Goal: Transaction & Acquisition: Obtain resource

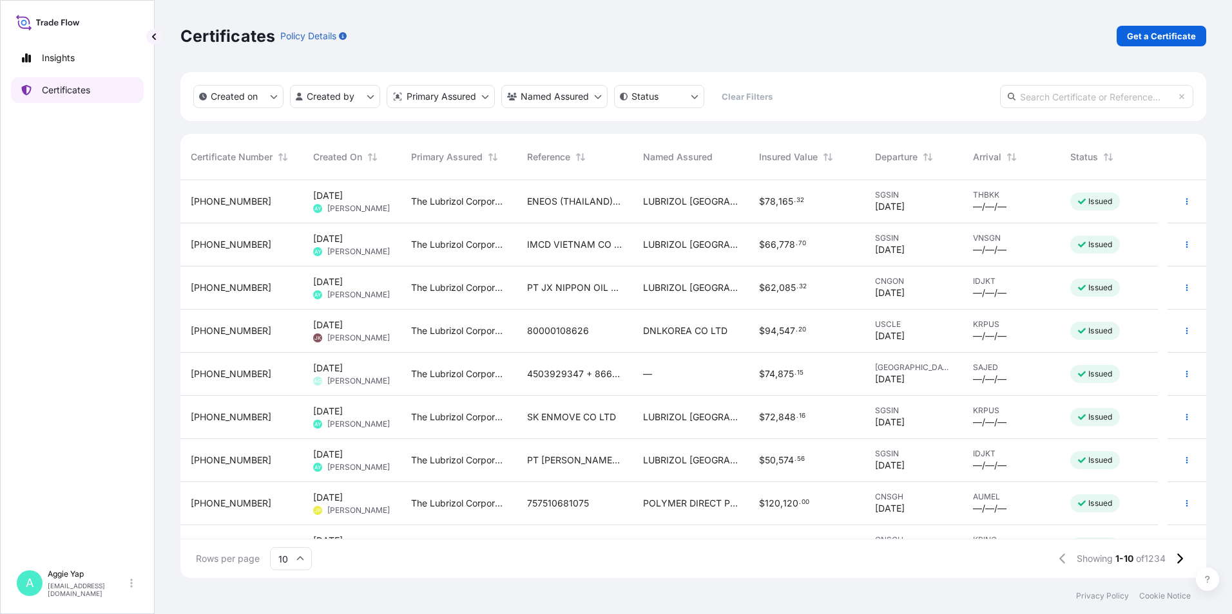
click at [59, 94] on p "Certificates" at bounding box center [66, 90] width 48 height 13
click at [1156, 35] on p "Get a Certificate" at bounding box center [1161, 36] width 69 height 13
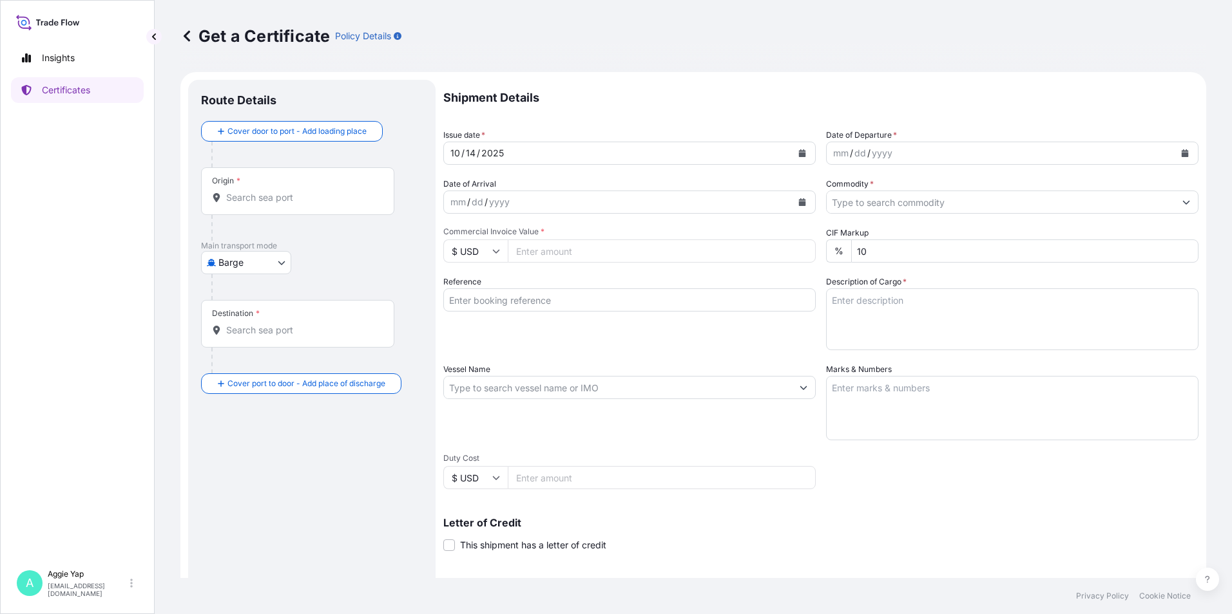
click at [247, 262] on body "Insights Certificates A [PERSON_NAME] [EMAIL_ADDRESS][DOMAIN_NAME] Get a Certif…" at bounding box center [616, 307] width 1232 height 614
click at [220, 414] on div "Ocean Vessel" at bounding box center [247, 412] width 82 height 23
select select "Ocean Vessel"
click at [271, 209] on input "Origin *" at bounding box center [302, 202] width 152 height 13
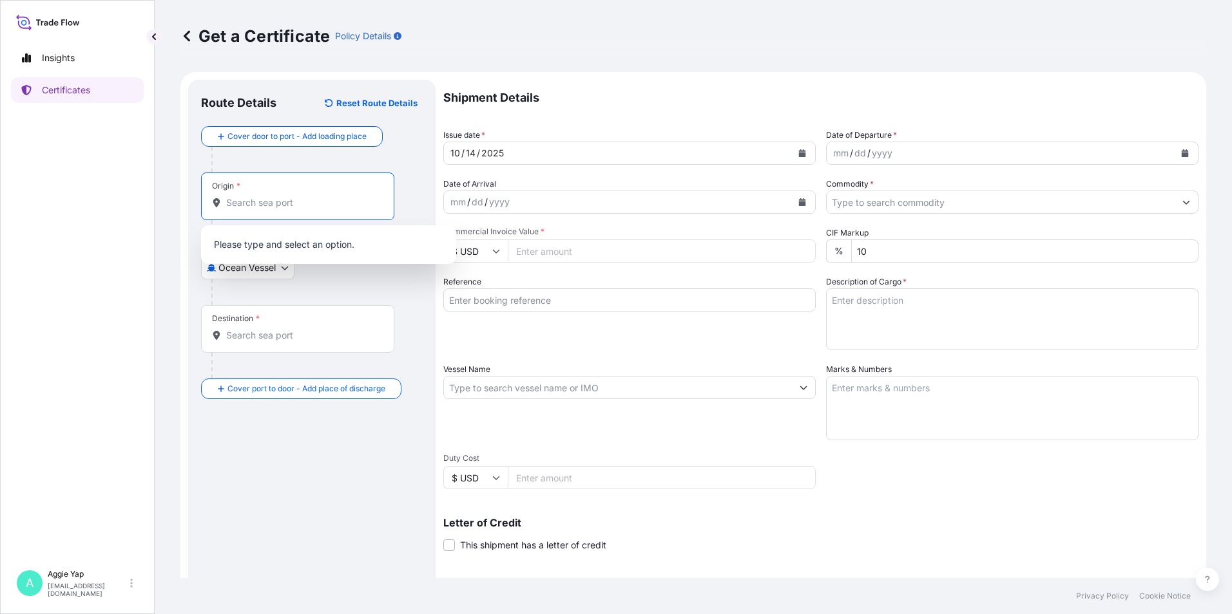
click at [253, 203] on input "Origin *" at bounding box center [302, 202] width 152 height 13
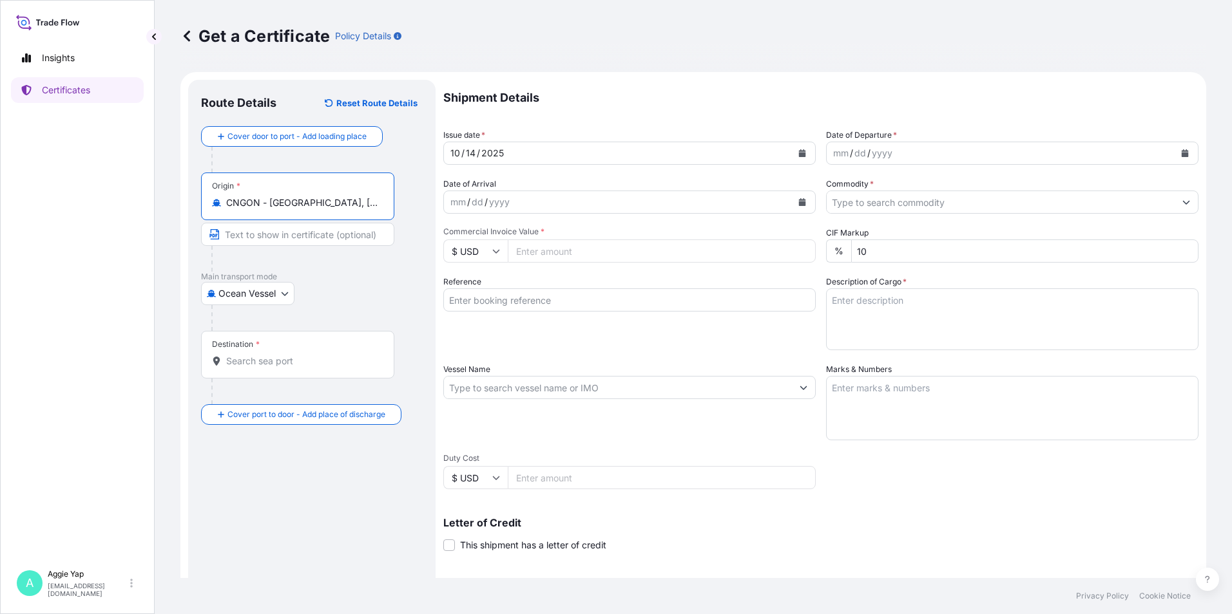
type input "CNGON - [GEOGRAPHIC_DATA], [GEOGRAPHIC_DATA]"
click at [261, 354] on div "Destination *" at bounding box center [297, 355] width 193 height 48
click at [261, 355] on input "Destination *" at bounding box center [302, 361] width 152 height 13
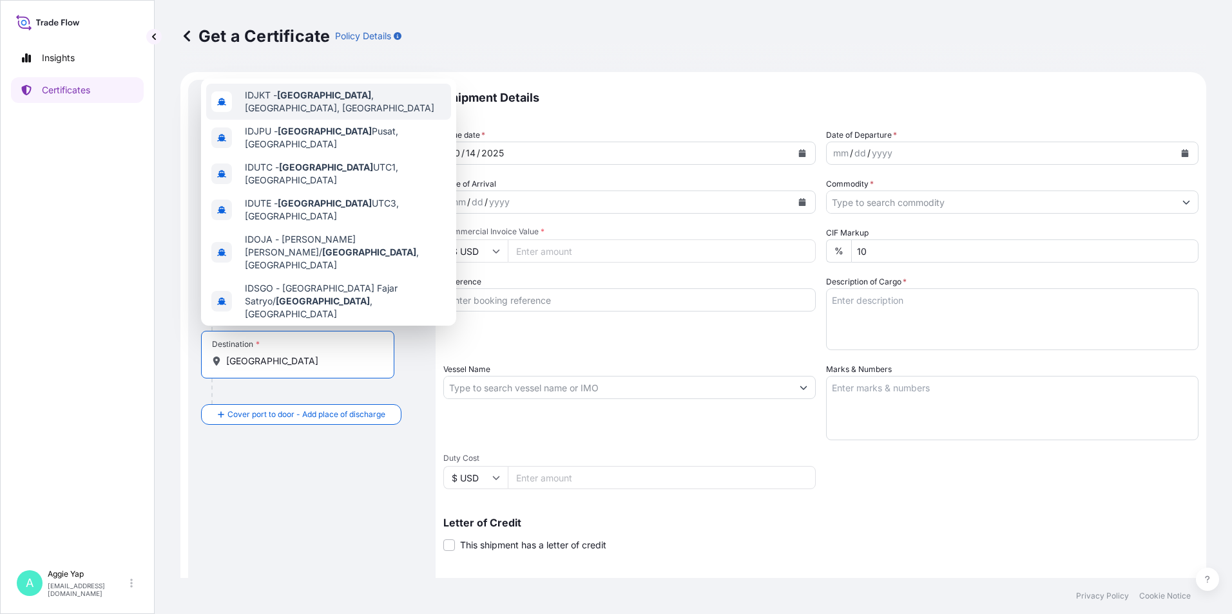
click at [337, 102] on span "IDJKT - [GEOGRAPHIC_DATA] , [GEOGRAPHIC_DATA], [GEOGRAPHIC_DATA]" at bounding box center [345, 102] width 201 height 26
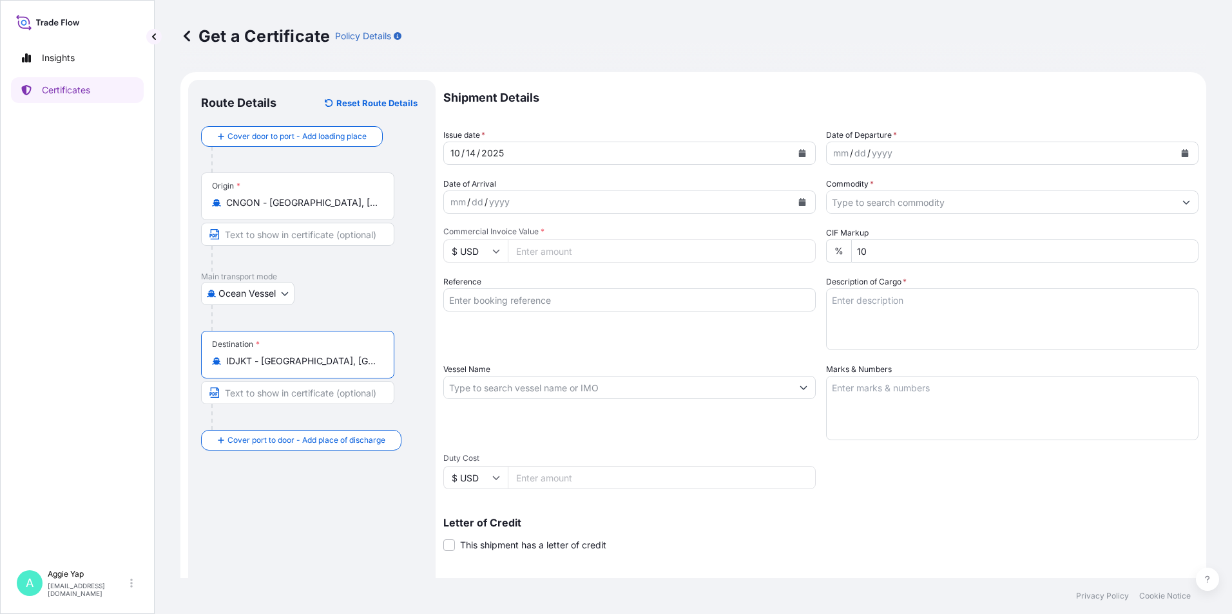
type input "IDJKT - [GEOGRAPHIC_DATA], [GEOGRAPHIC_DATA], [GEOGRAPHIC_DATA]"
click at [285, 236] on input "Text to appear on certificate" at bounding box center [297, 234] width 193 height 23
type input "GAOLAN"
click at [271, 397] on input "Text to appear on certificate" at bounding box center [297, 392] width 193 height 23
type input "[GEOGRAPHIC_DATA]"
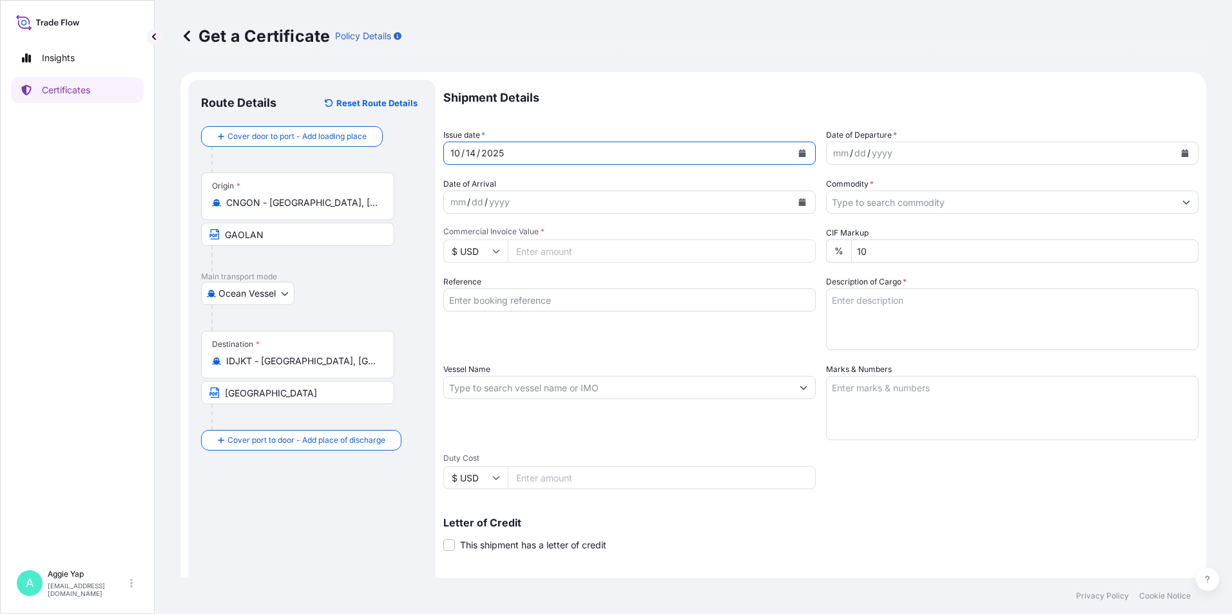
click at [798, 150] on icon "Calendar" at bounding box center [802, 153] width 8 height 8
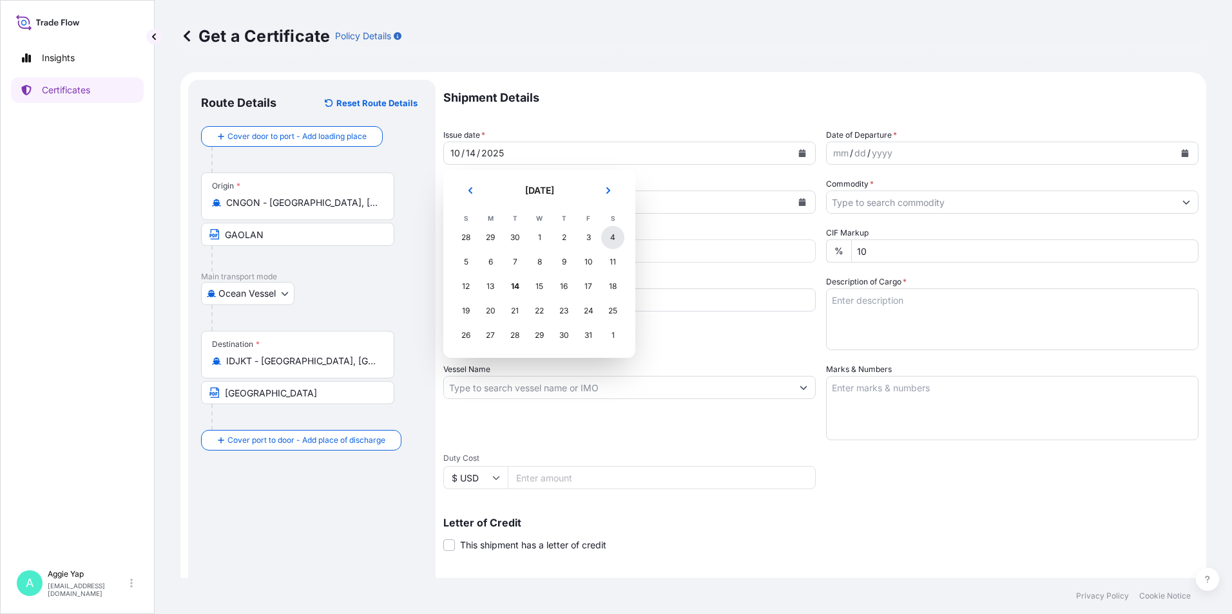
click at [605, 238] on div "4" at bounding box center [612, 237] width 23 height 23
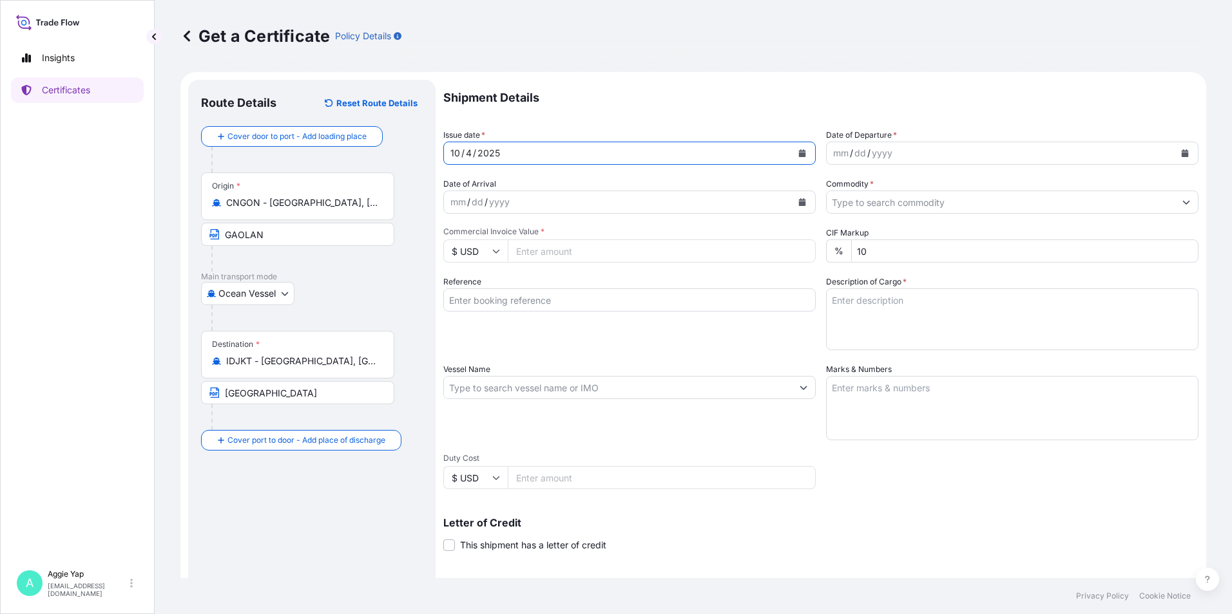
click at [1181, 151] on icon "Calendar" at bounding box center [1184, 153] width 7 height 8
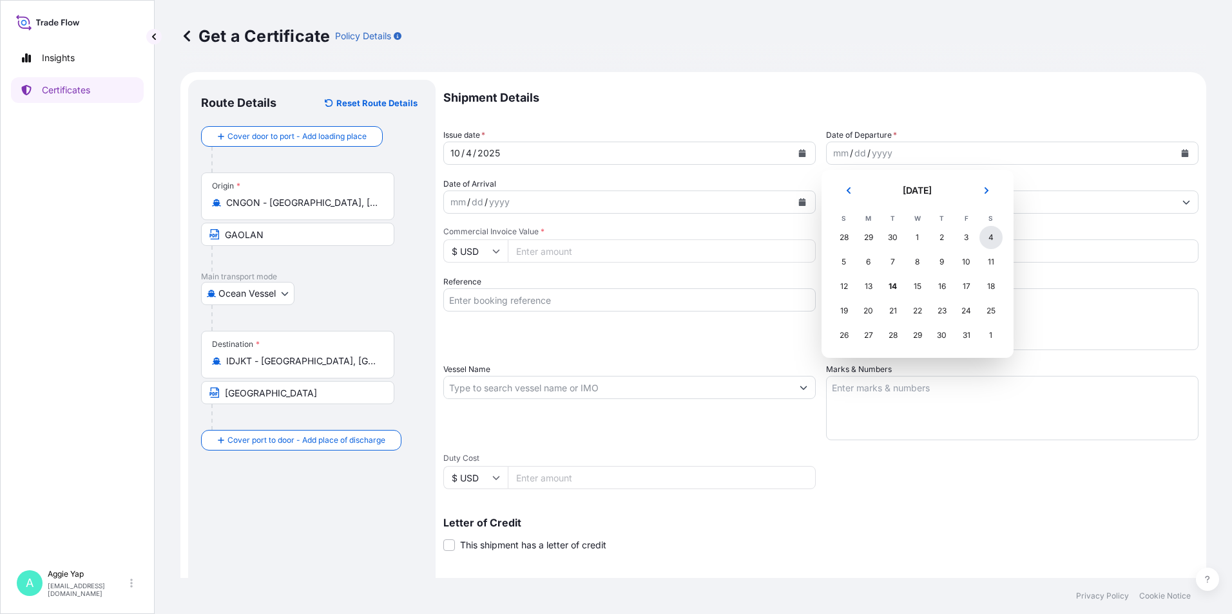
click at [989, 236] on div "4" at bounding box center [990, 237] width 23 height 23
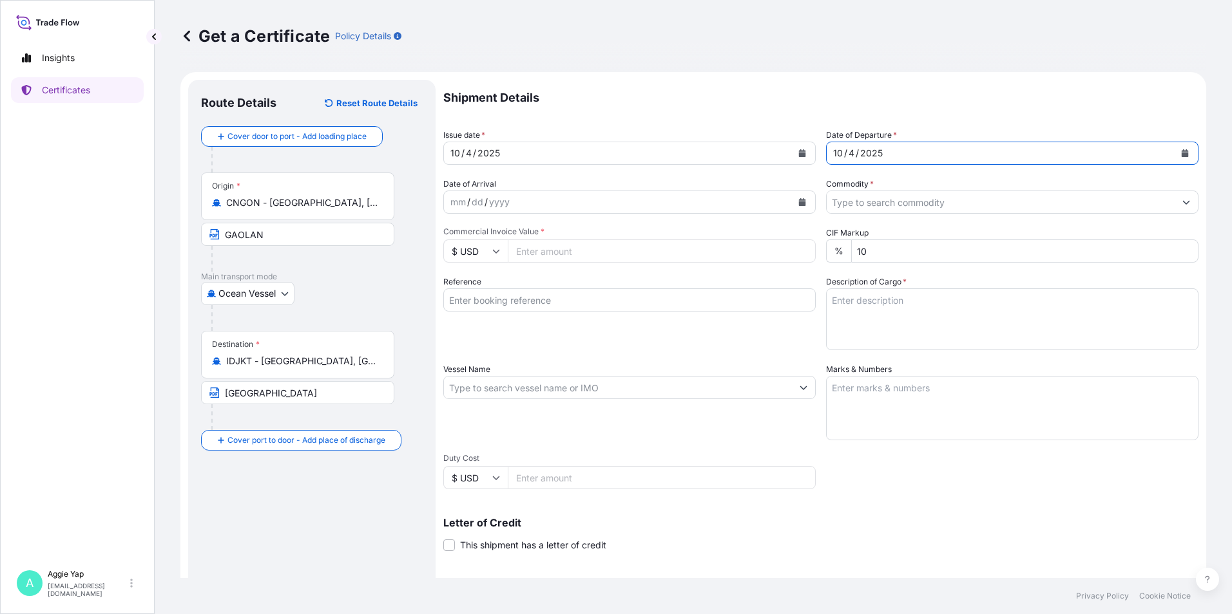
click at [955, 207] on input "Commodity *" at bounding box center [1000, 202] width 348 height 23
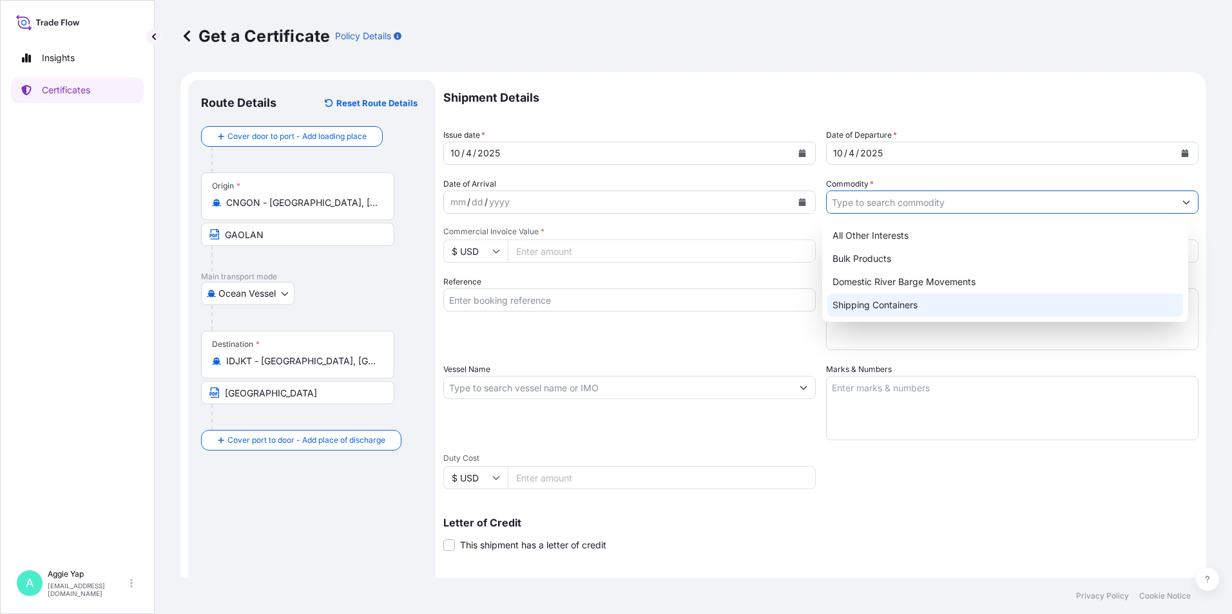
click at [902, 302] on div "Shipping Containers" at bounding box center [1005, 305] width 356 height 23
type input "Shipping Containers"
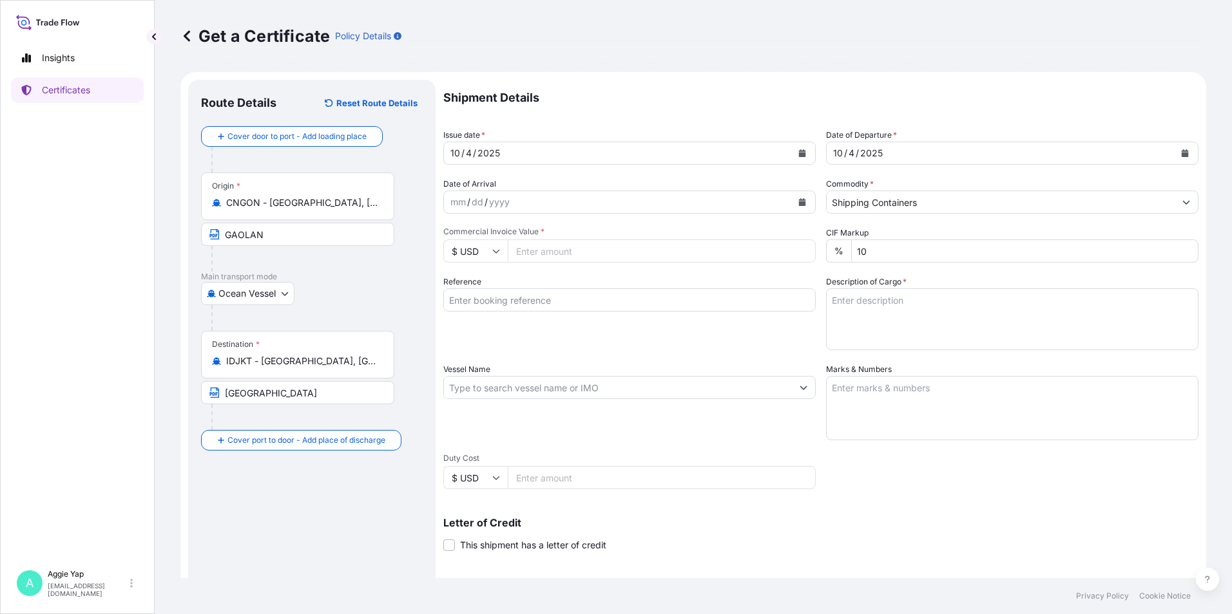
click at [595, 249] on input "Commercial Invoice Value *" at bounding box center [662, 251] width 308 height 23
type input "60068"
click at [697, 303] on input "Reference" at bounding box center [629, 300] width 372 height 23
type input "PT IMCD [GEOGRAPHIC_DATA]"
click at [893, 315] on textarea "Description of Cargo *" at bounding box center [1012, 320] width 372 height 62
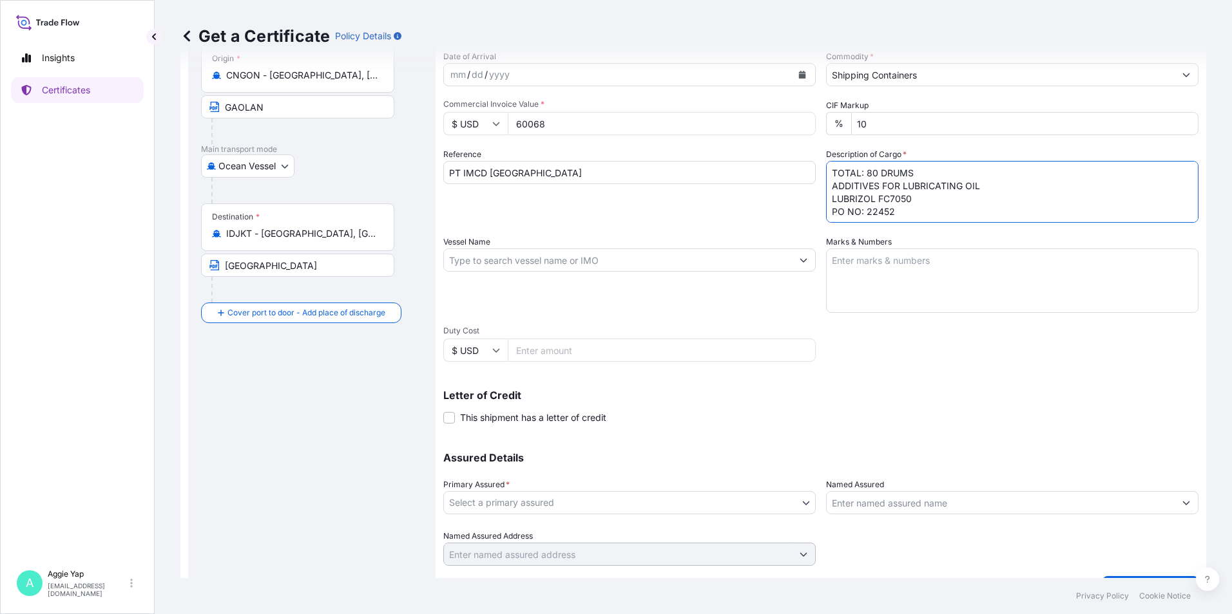
scroll to position [129, 0]
type textarea "TOTAL: 80 DRUMS ADDITIVES FOR LUBRICATING OIL LUBRIZOL FC7050 PO NO: 22452"
click at [597, 266] on input "Vessel Name" at bounding box center [618, 258] width 348 height 23
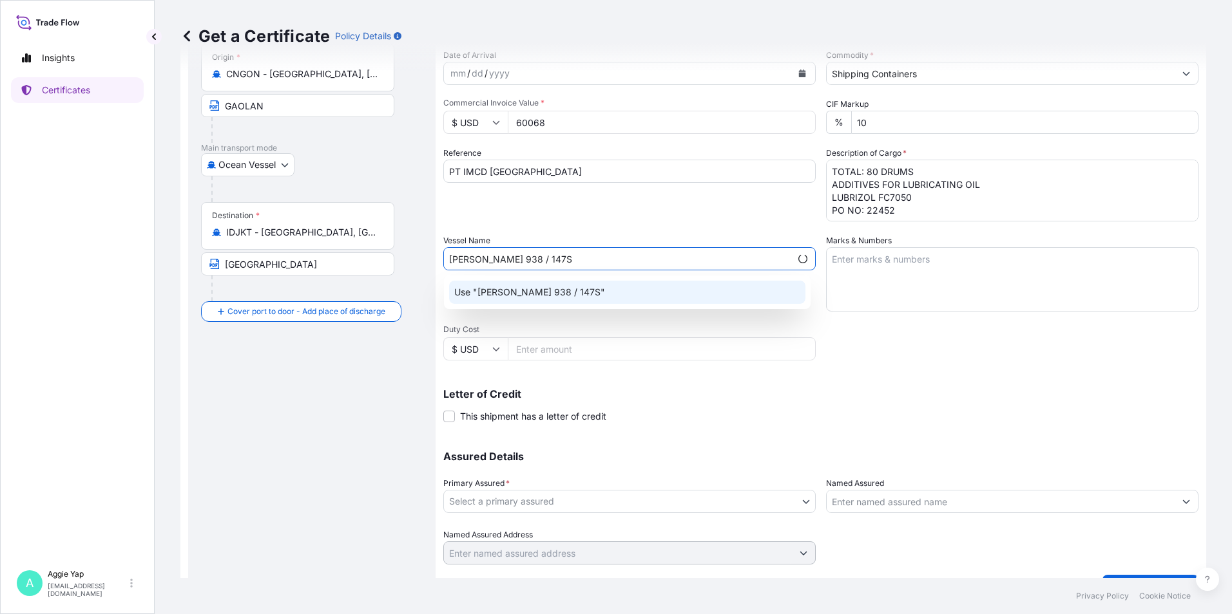
click at [553, 281] on div "Use "[PERSON_NAME] 938 / 147S"" at bounding box center [627, 292] width 356 height 23
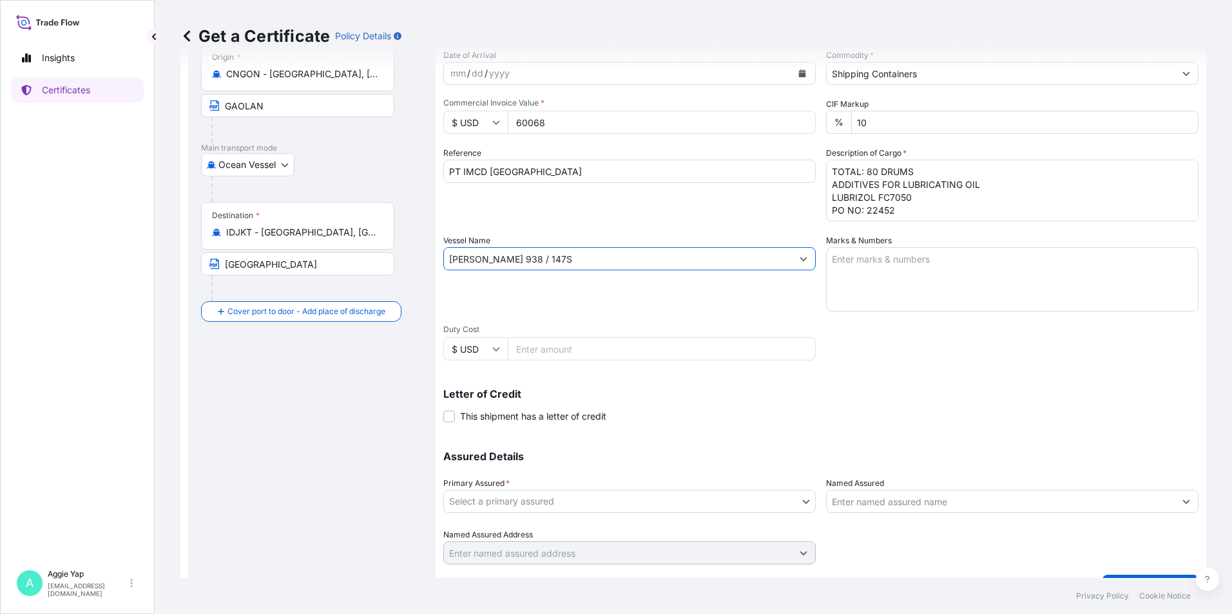
type input "[PERSON_NAME] 938 / 147S"
click at [891, 283] on textarea "Marks & Numbers" at bounding box center [1012, 279] width 372 height 64
type textarea "AS PER BILL OF LADING"
click at [894, 387] on div "Letter of Credit This shipment has a letter of credit Letter of credit * Letter…" at bounding box center [820, 399] width 755 height 50
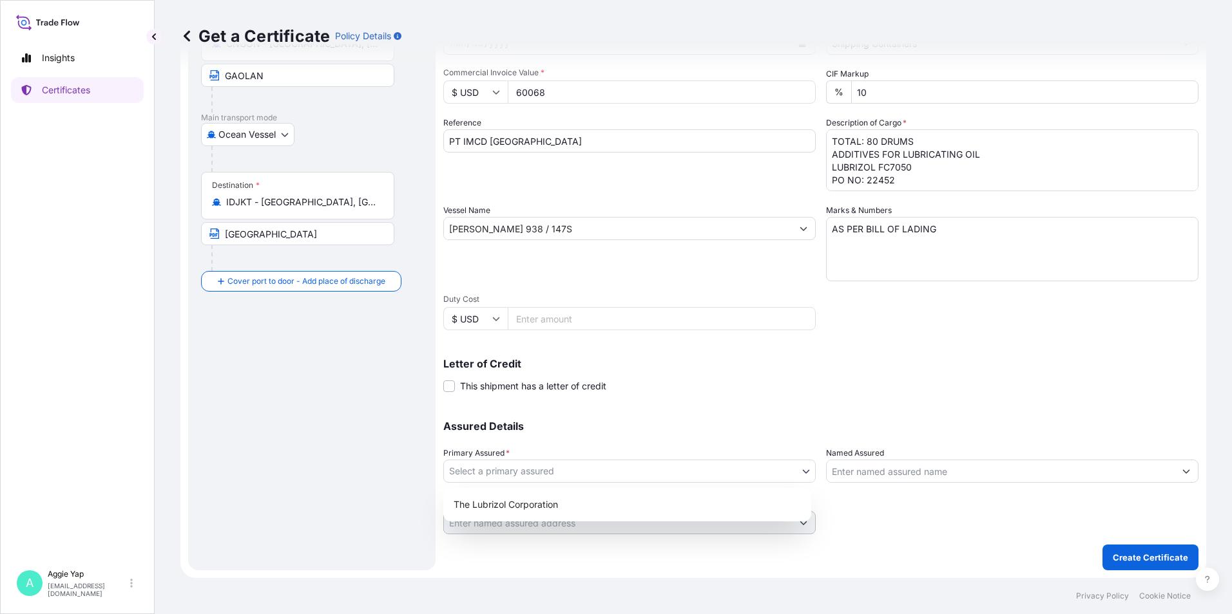
click at [673, 475] on body "1 option available. Insights Certificates A [PERSON_NAME] [EMAIL_ADDRESS][DOMAI…" at bounding box center [616, 307] width 1232 height 614
click at [545, 506] on div "The Lubrizol Corporation" at bounding box center [626, 504] width 357 height 23
select select "31566"
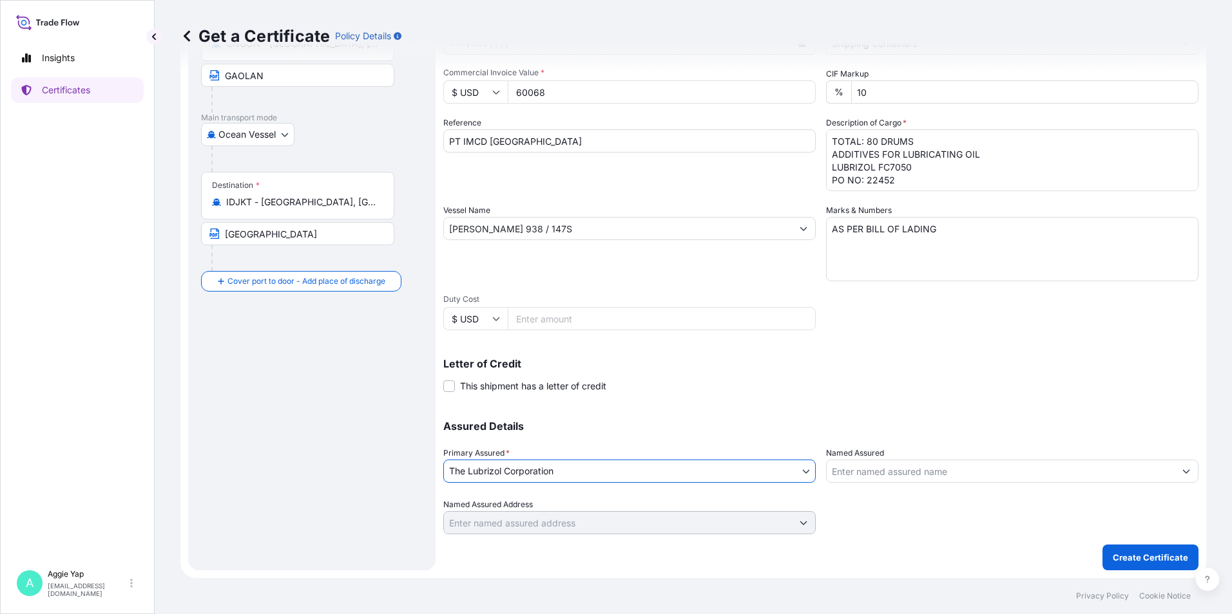
click at [870, 469] on input "Named Assured" at bounding box center [1000, 471] width 348 height 23
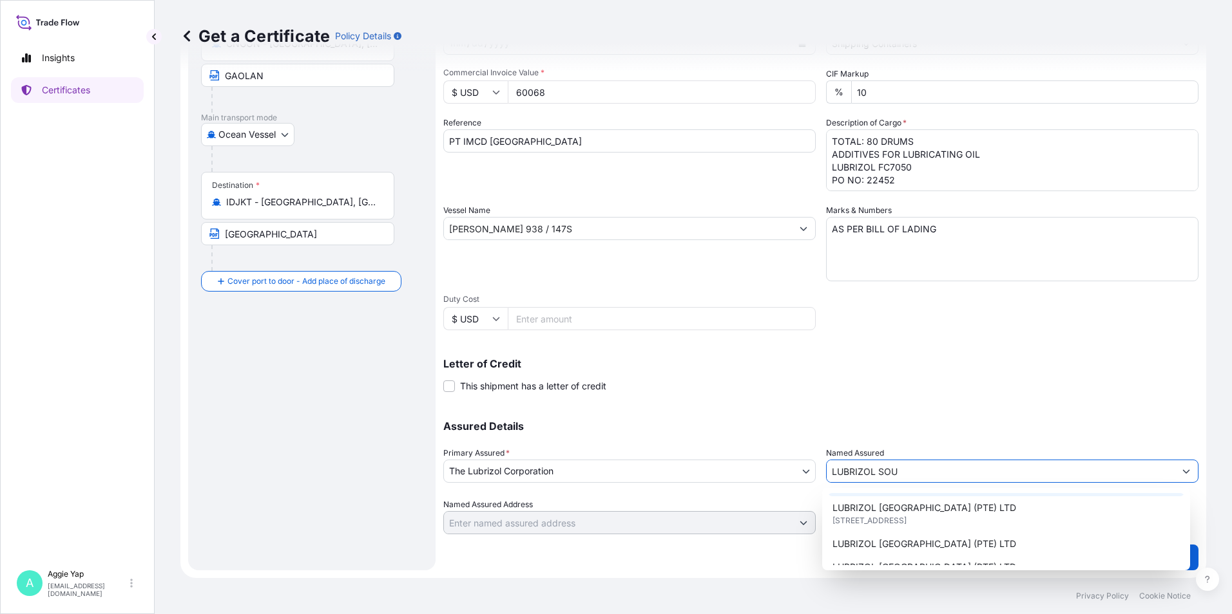
scroll to position [129, 0]
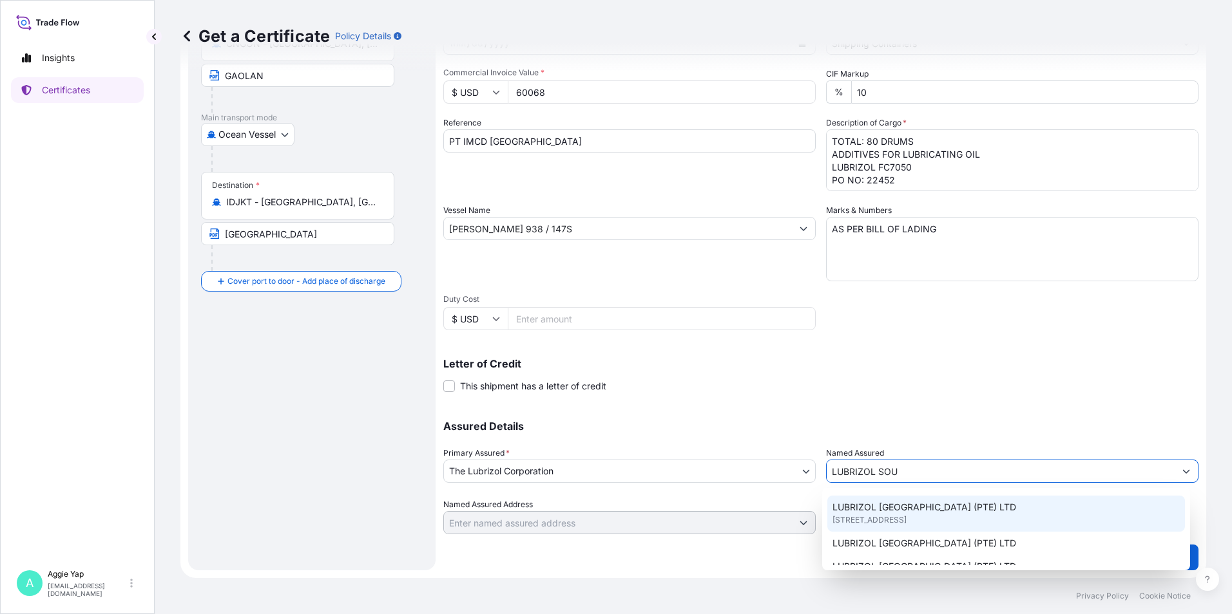
click at [882, 517] on span "[STREET_ADDRESS]" at bounding box center [869, 520] width 74 height 13
type input "LUBRIZOL [GEOGRAPHIC_DATA] (PTE) LTD"
type input "[STREET_ADDRESS]"
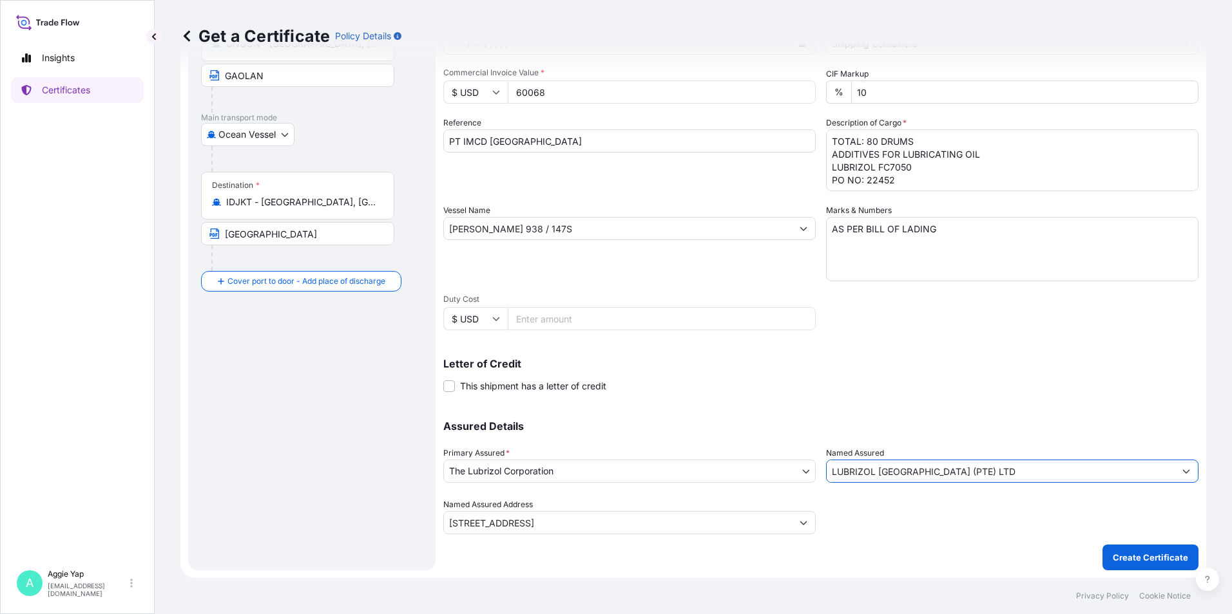
type input "LUBRIZOL [GEOGRAPHIC_DATA] (PTE) LTD"
click at [975, 549] on div "Shipment Details Issue date * [DATE] Date of Departure * [DATE] Date of Arrival…" at bounding box center [820, 246] width 755 height 650
click at [1117, 560] on p "Create Certificate" at bounding box center [1149, 557] width 75 height 13
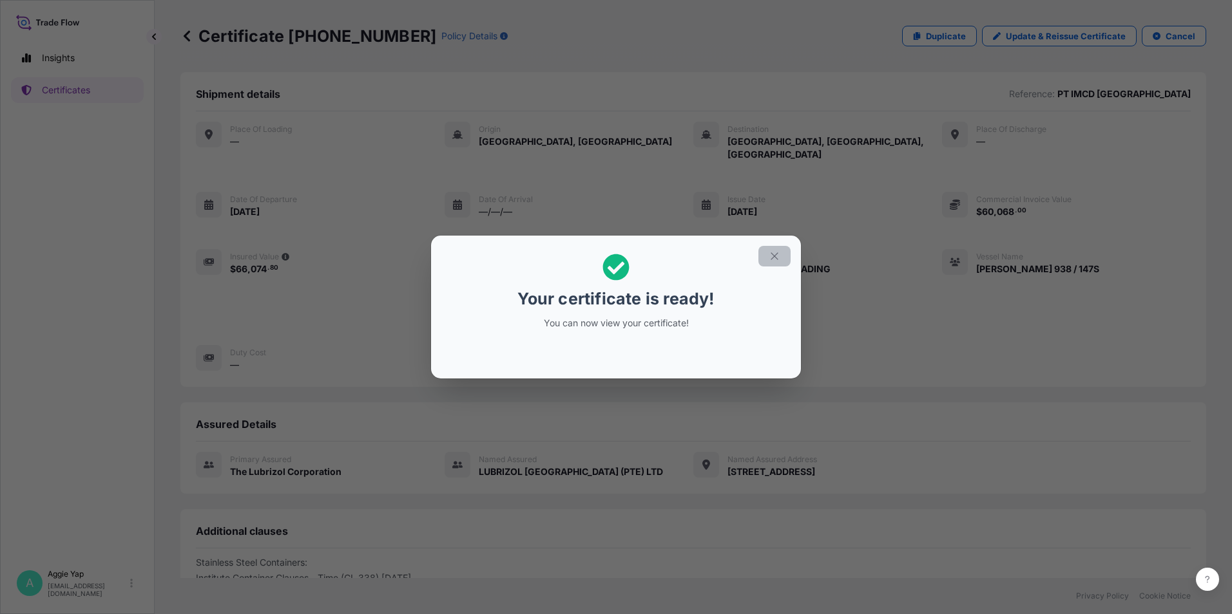
click at [770, 256] on icon "button" at bounding box center [774, 257] width 12 height 12
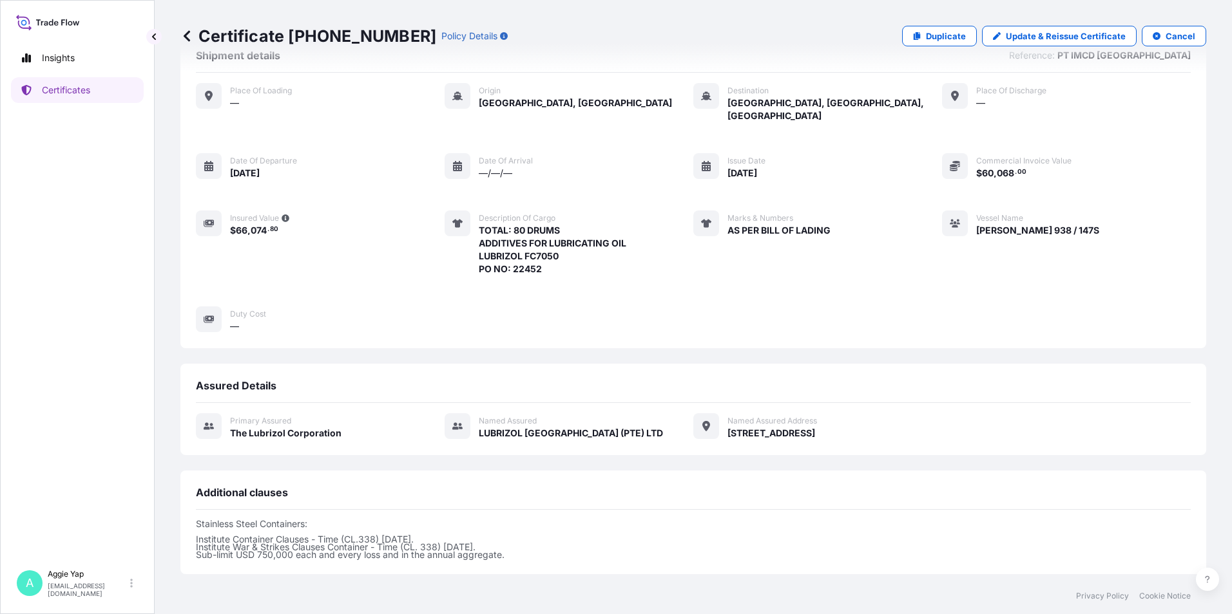
scroll to position [158, 0]
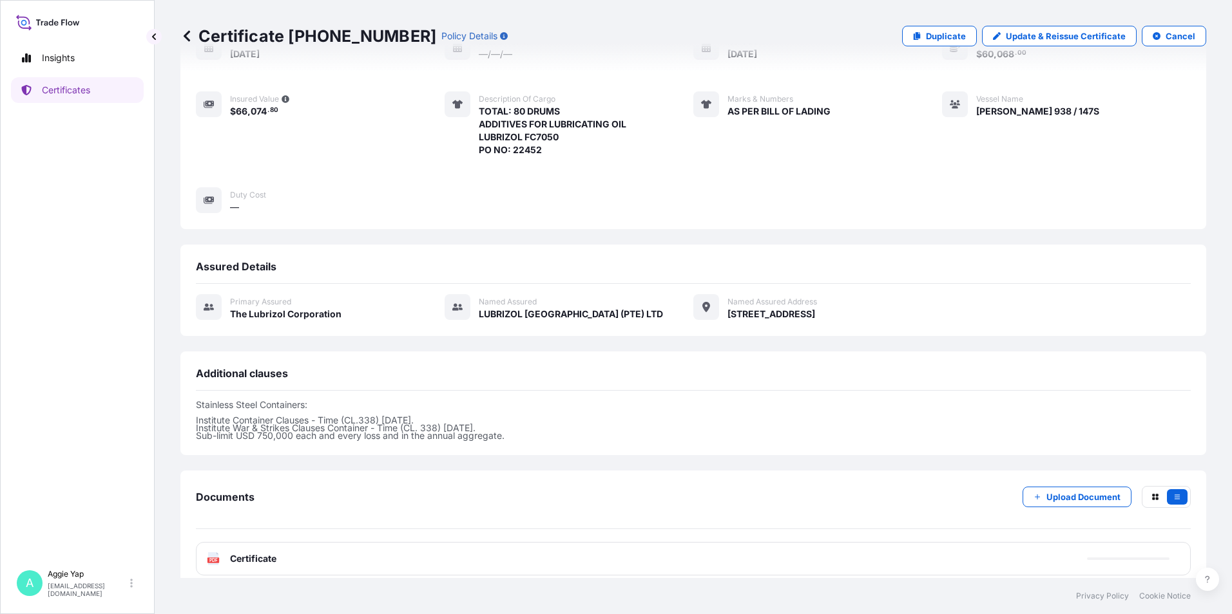
click at [326, 542] on div "PDF Certificate" at bounding box center [693, 558] width 995 height 33
click at [323, 551] on div "PDF Certificate" at bounding box center [693, 558] width 995 height 33
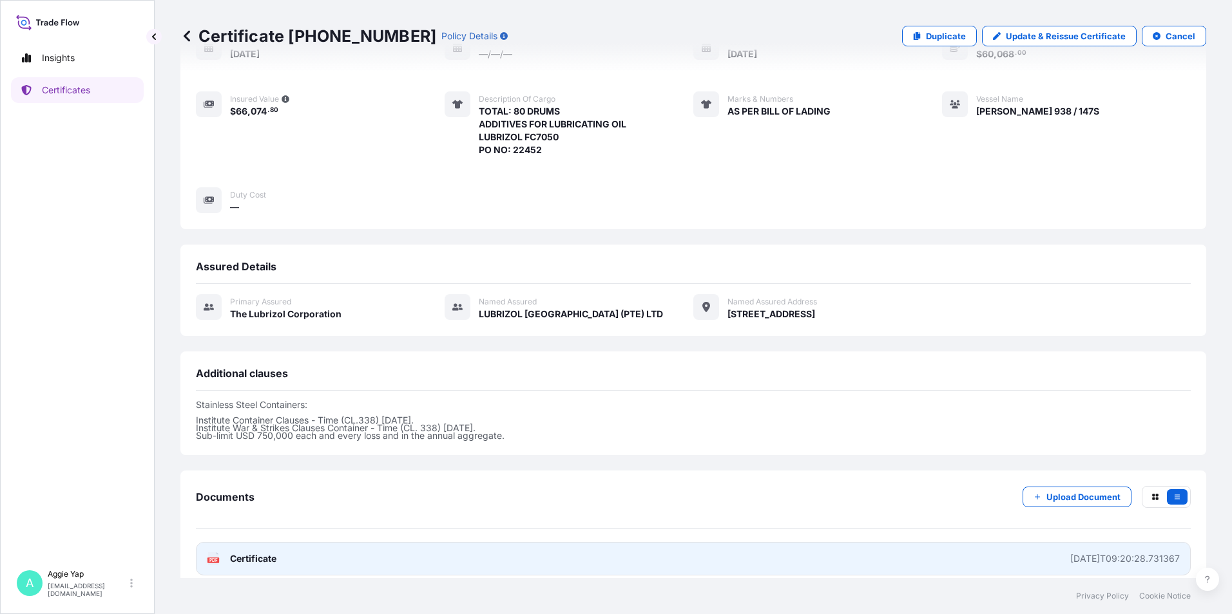
click at [614, 542] on link "PDF Certificate [DATE]T09:20:28.731367" at bounding box center [693, 558] width 995 height 33
